Goal: Information Seeking & Learning: Learn about a topic

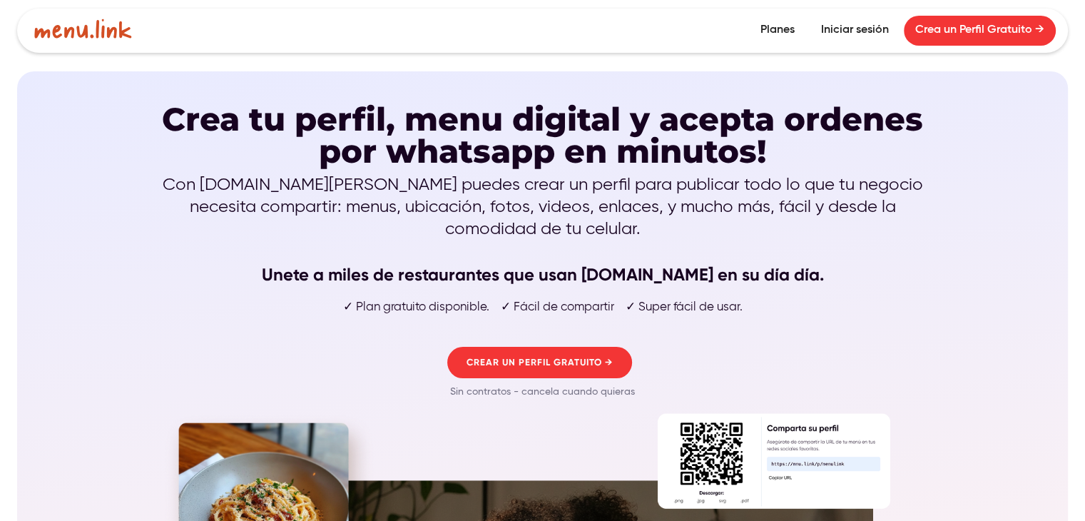
click at [761, 21] on link "Planes" at bounding box center [777, 31] width 57 height 30
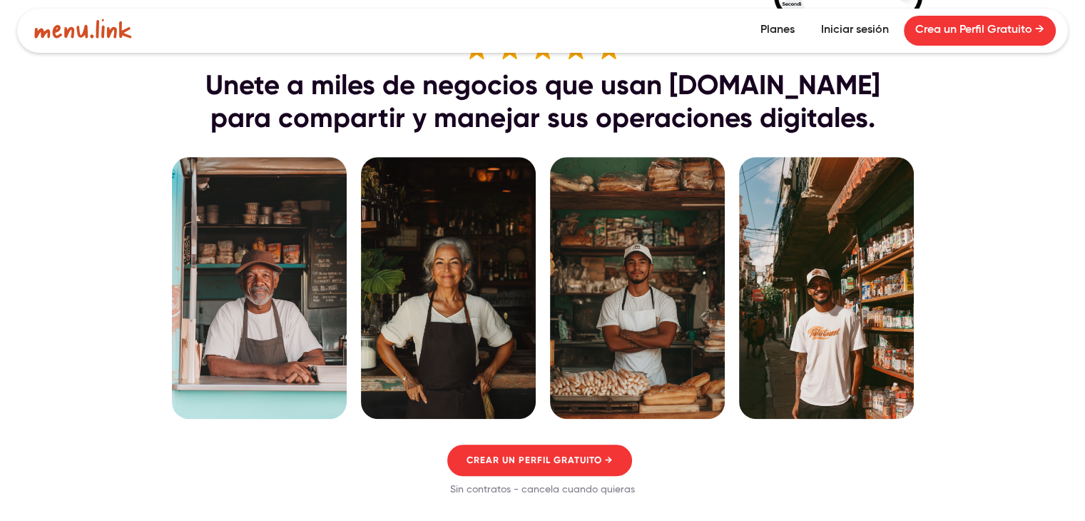
scroll to position [1356, 0]
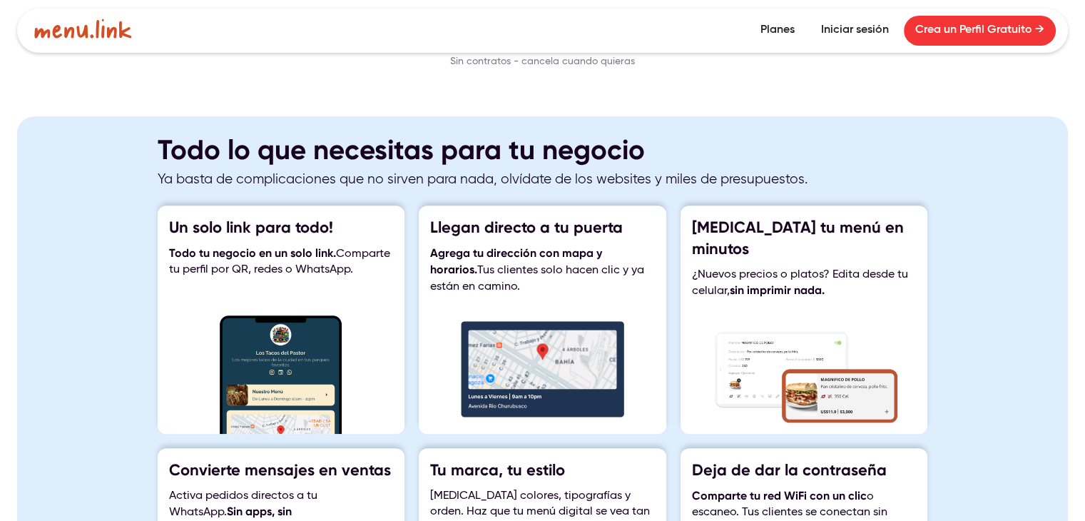
click at [294, 337] on img at bounding box center [281, 374] width 225 height 118
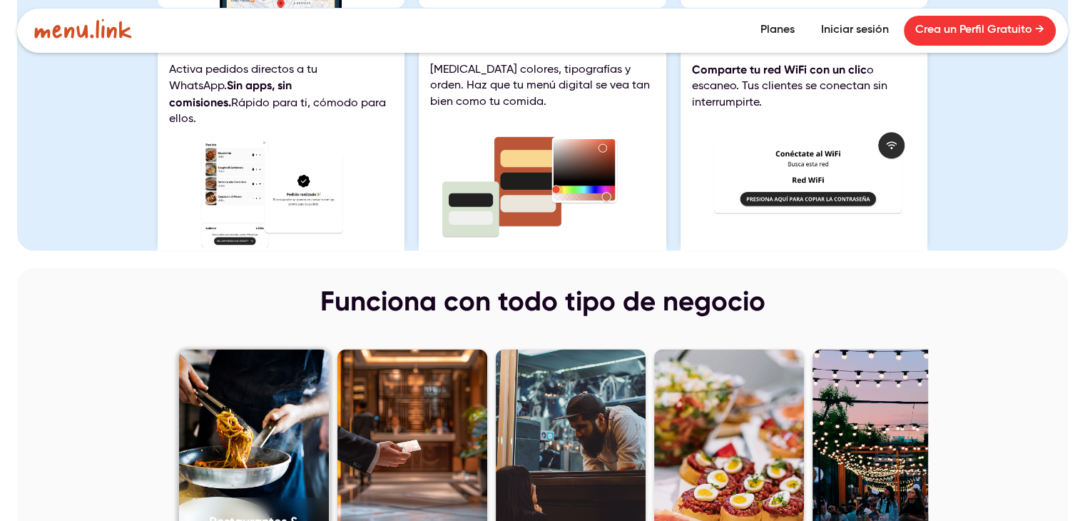
scroll to position [1737, 0]
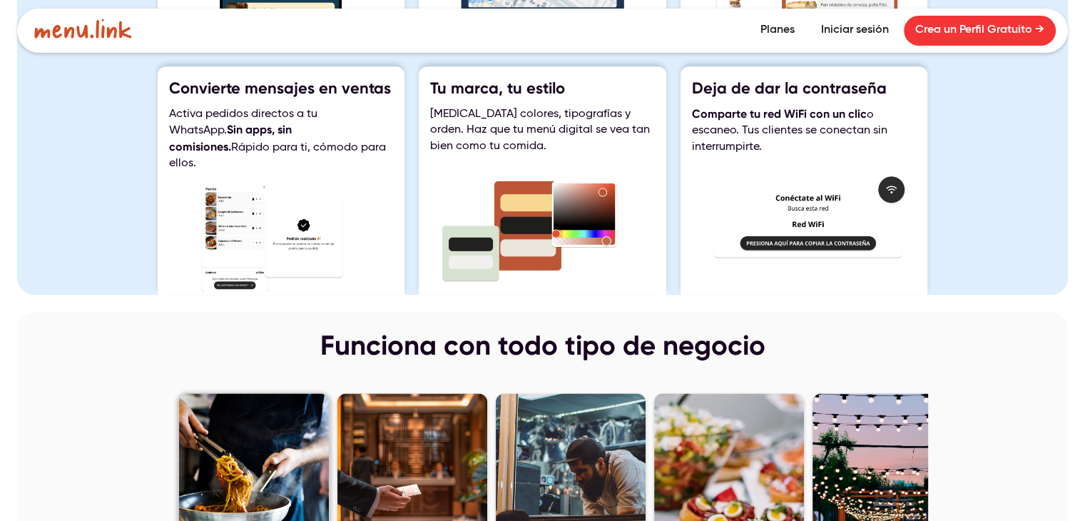
click at [290, 434] on link "Restaurantes & Locales" at bounding box center [254, 500] width 150 height 214
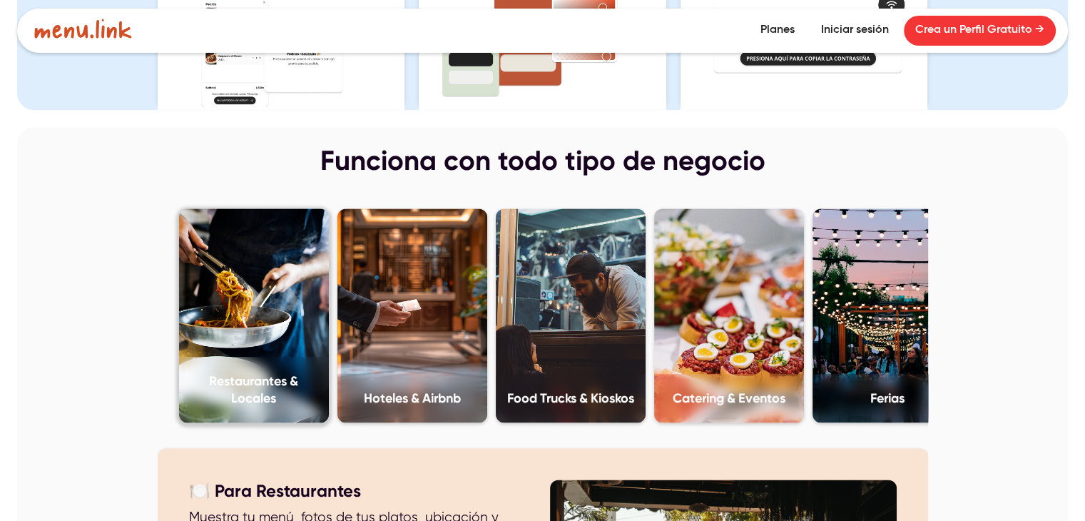
scroll to position [1952, 0]
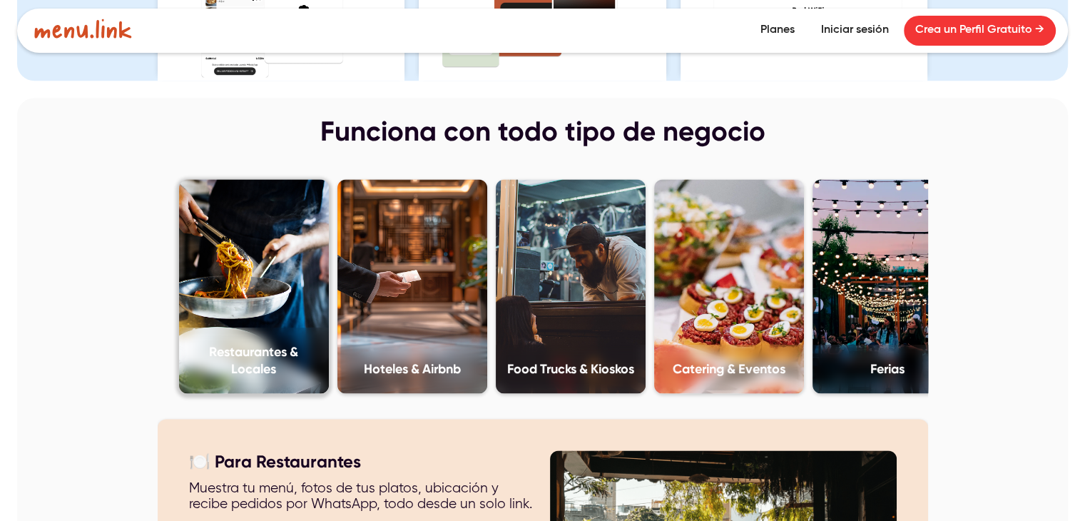
click at [277, 351] on h4 "Restaurantes & Locales" at bounding box center [254, 360] width 136 height 34
click at [243, 343] on h4 "Restaurantes & Locales" at bounding box center [254, 360] width 136 height 34
click at [397, 345] on div "Hoteles & Airbnb" at bounding box center [412, 369] width 150 height 49
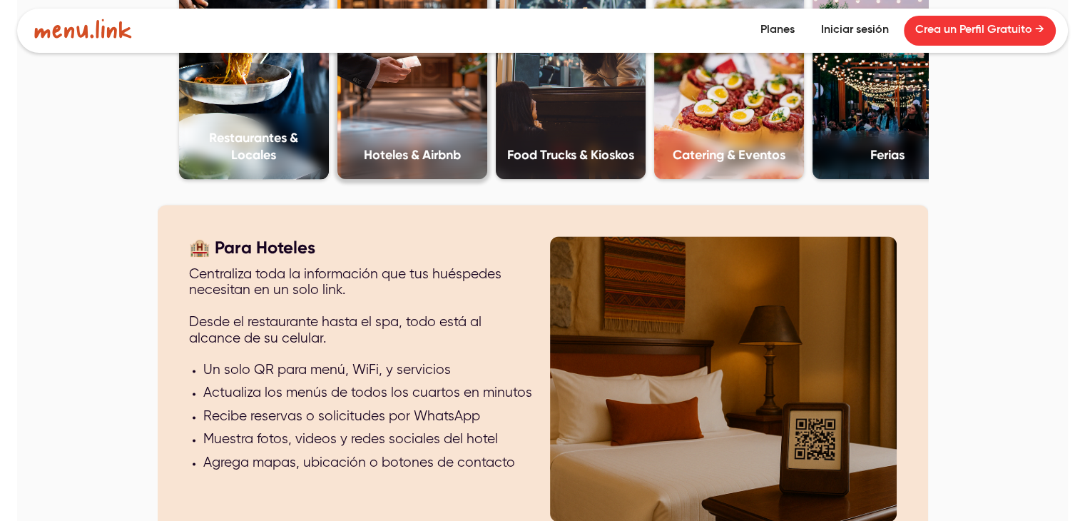
click at [295, 71] on link "Restaurantes & Locales" at bounding box center [254, 72] width 150 height 214
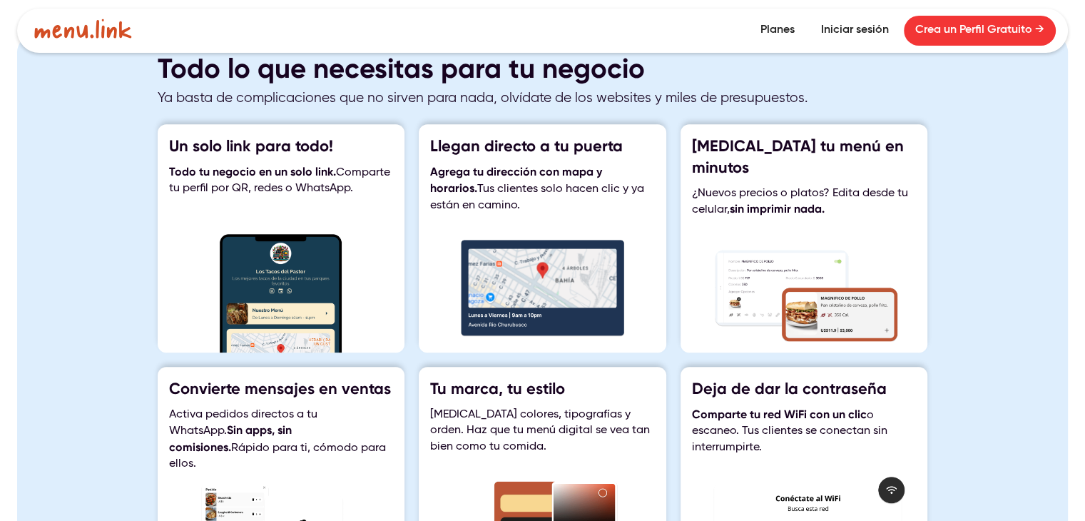
scroll to position [1452, 0]
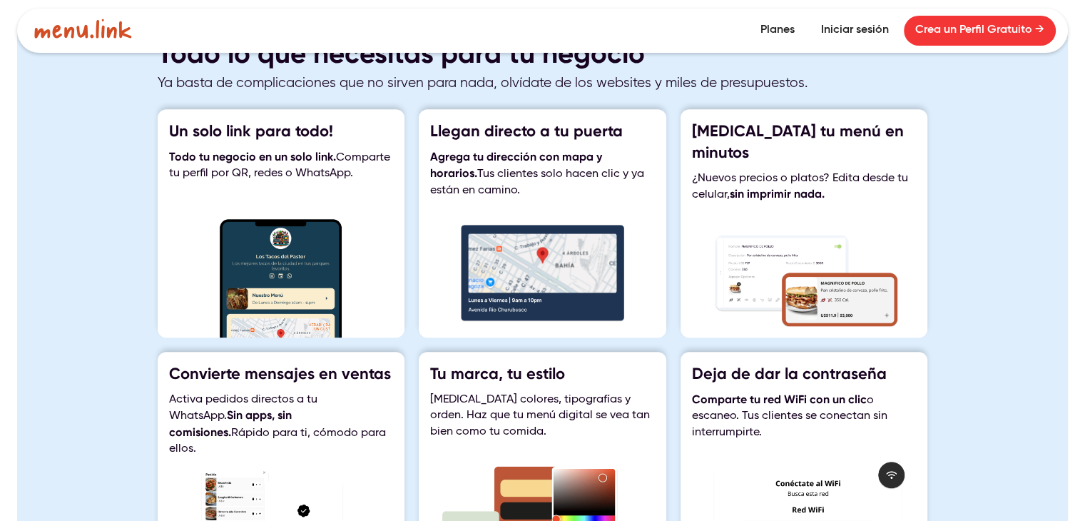
click at [523, 266] on img at bounding box center [542, 272] width 225 height 107
click at [497, 398] on p "[MEDICAL_DATA] colores, tipografías y orden. Haz que tu menú digital se vea tan…" at bounding box center [542, 416] width 225 height 48
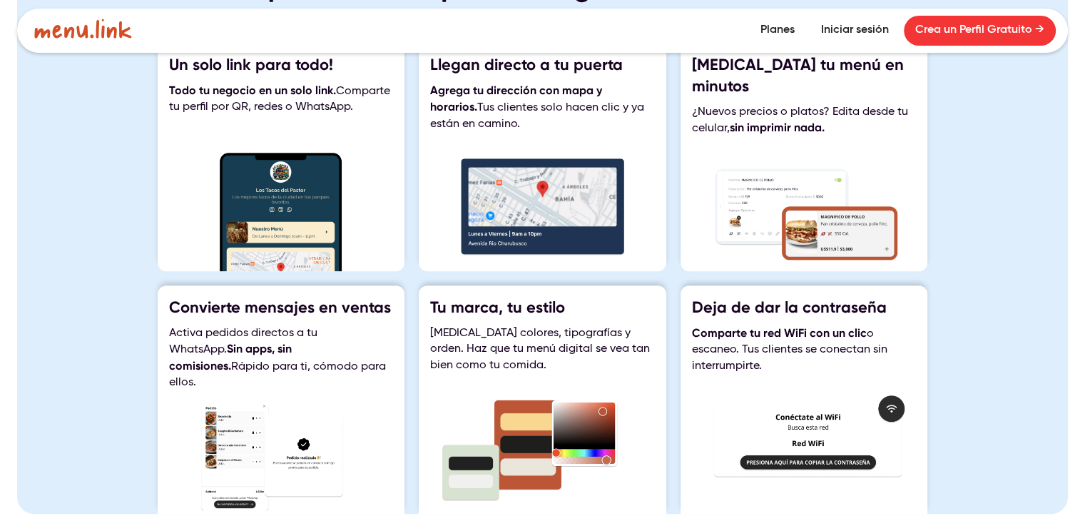
scroll to position [1523, 0]
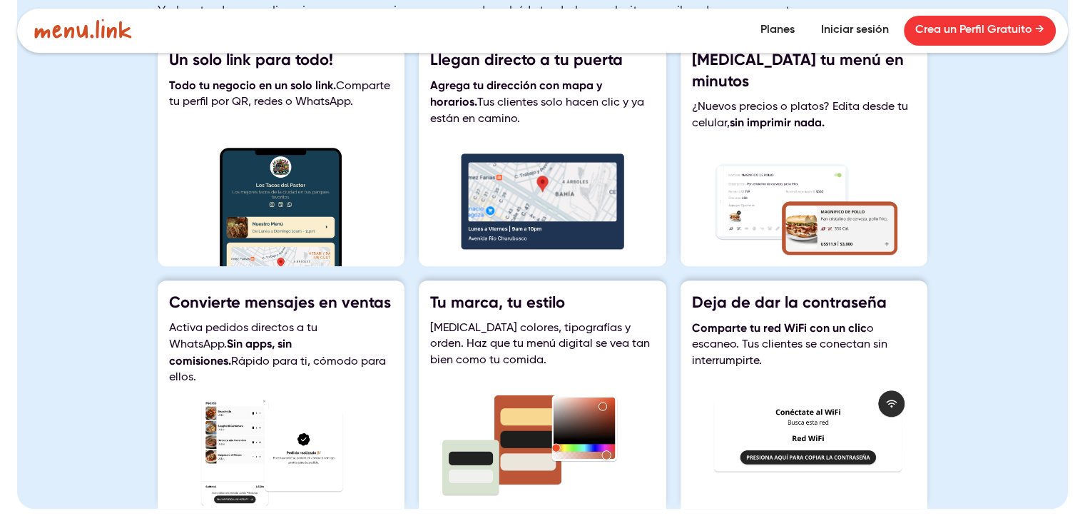
click at [273, 205] on img at bounding box center [281, 207] width 225 height 118
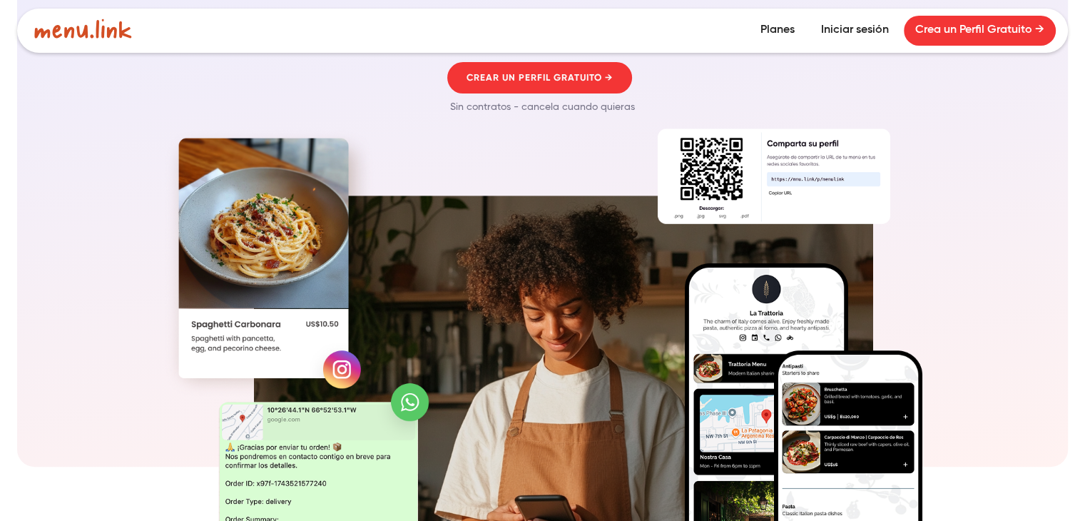
scroll to position [285, 0]
